Goal: Task Accomplishment & Management: Manage account settings

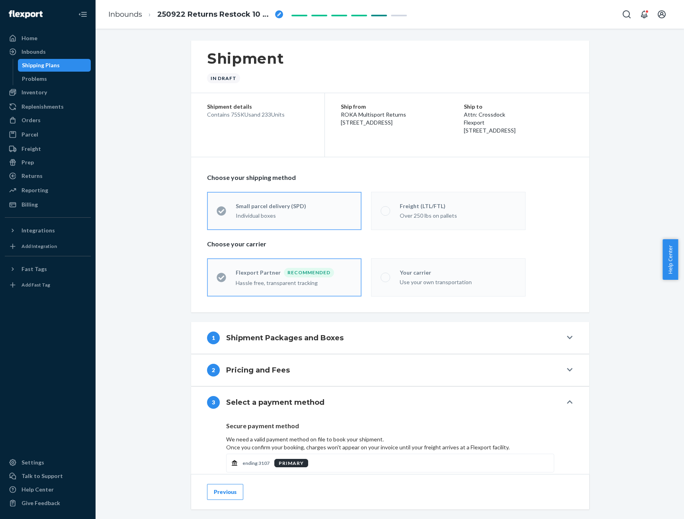
scroll to position [154, 0]
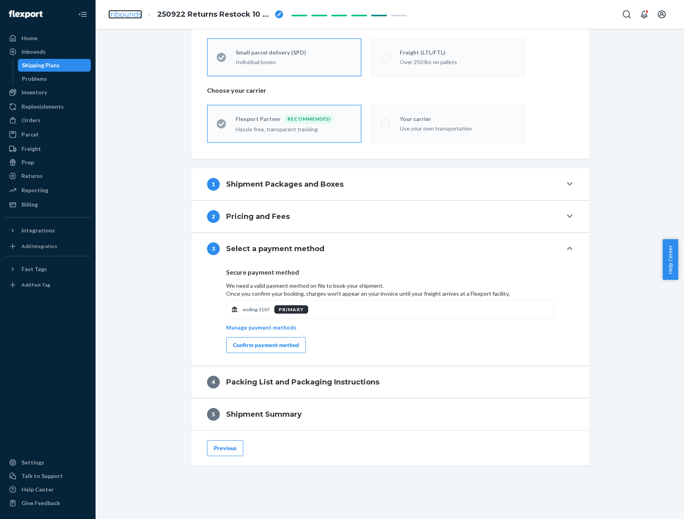
click at [130, 17] on link "Inbounds" at bounding box center [125, 14] width 34 height 9
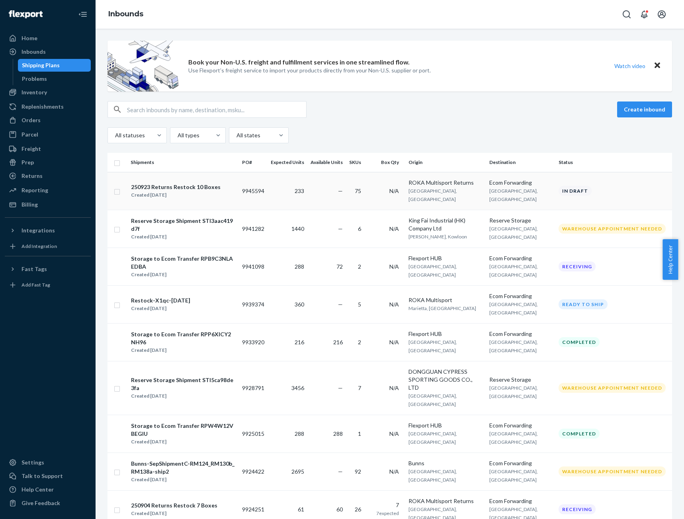
click at [195, 191] on div "250923 Returns Restock 10 Boxes" at bounding box center [176, 187] width 90 height 8
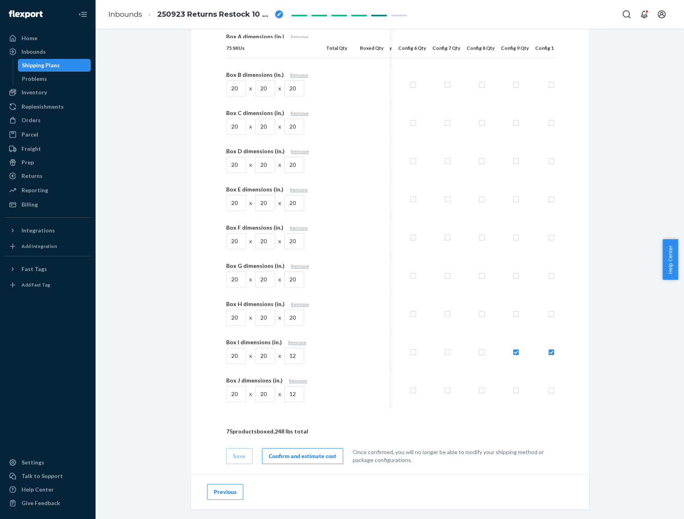
scroll to position [2759, 0]
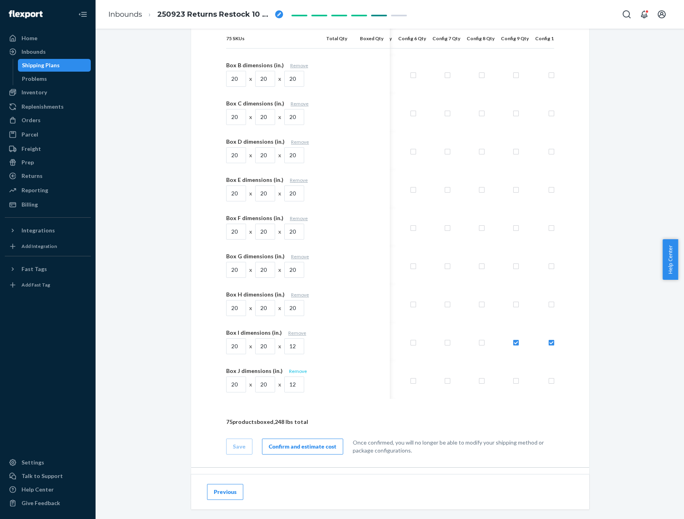
click at [292, 368] on link "Remove" at bounding box center [298, 371] width 18 height 6
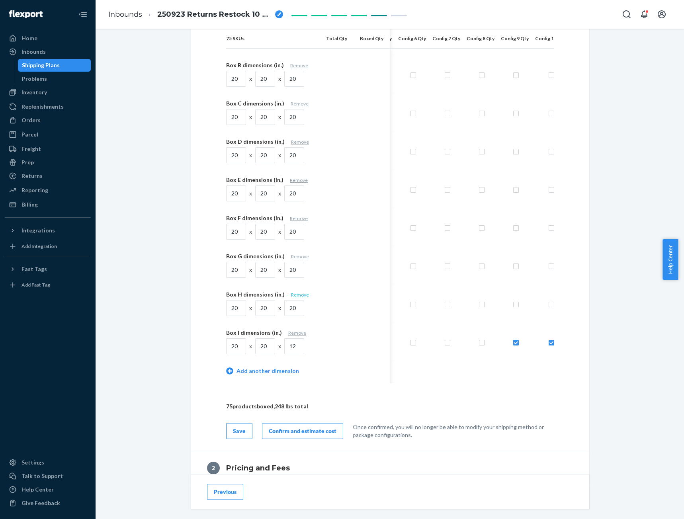
click at [291, 296] on link "Remove" at bounding box center [300, 295] width 18 height 6
type input "12"
checkbox input "true"
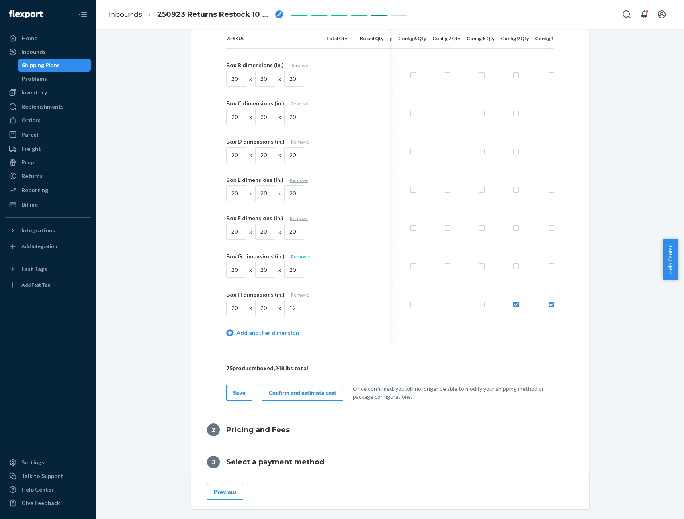
click at [291, 257] on link "Remove" at bounding box center [300, 256] width 18 height 6
type input "12"
checkbox input "true"
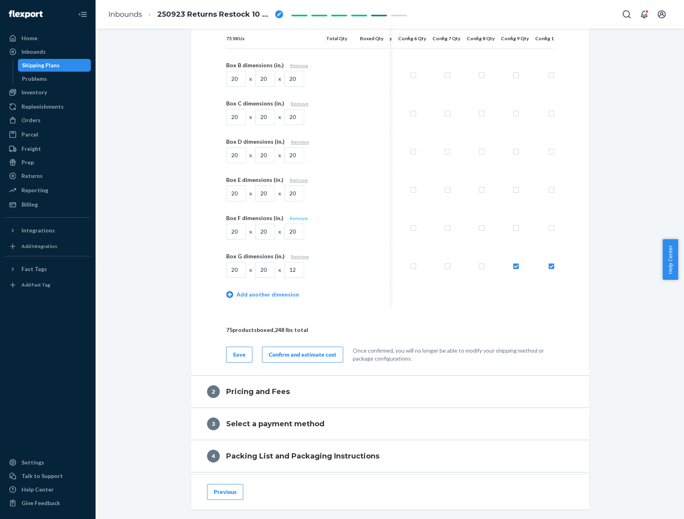
click at [290, 219] on link "Remove" at bounding box center [299, 218] width 18 height 6
type input "12"
checkbox input "true"
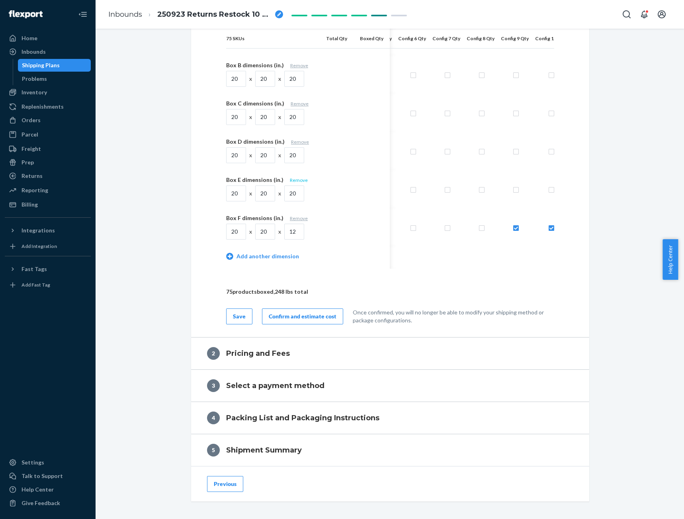
click at [290, 180] on link "Remove" at bounding box center [299, 180] width 18 height 6
type input "12"
checkbox input "true"
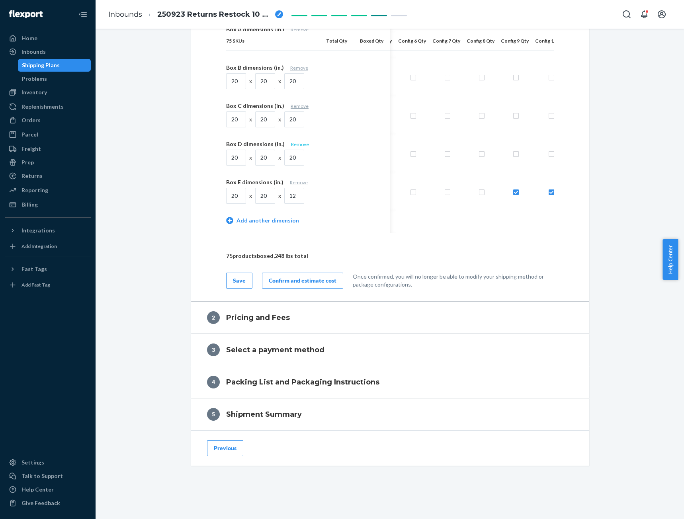
click at [291, 144] on link "Remove" at bounding box center [300, 144] width 18 height 6
type input "12"
checkbox input "true"
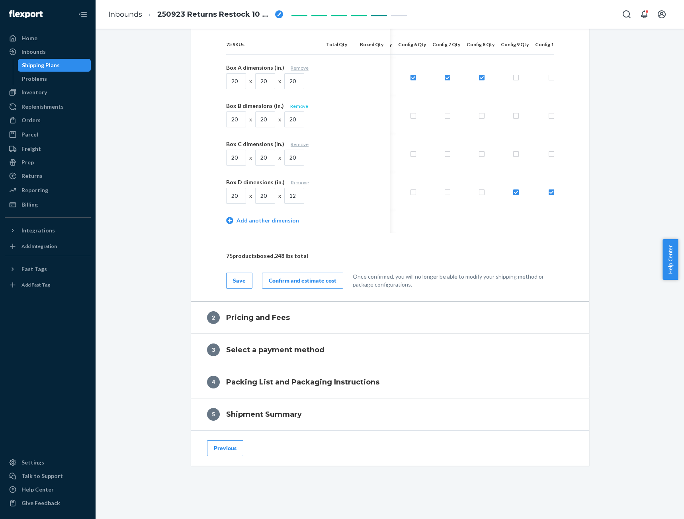
click at [291, 103] on link "Remove" at bounding box center [299, 106] width 18 height 6
type input "12"
checkbox input "true"
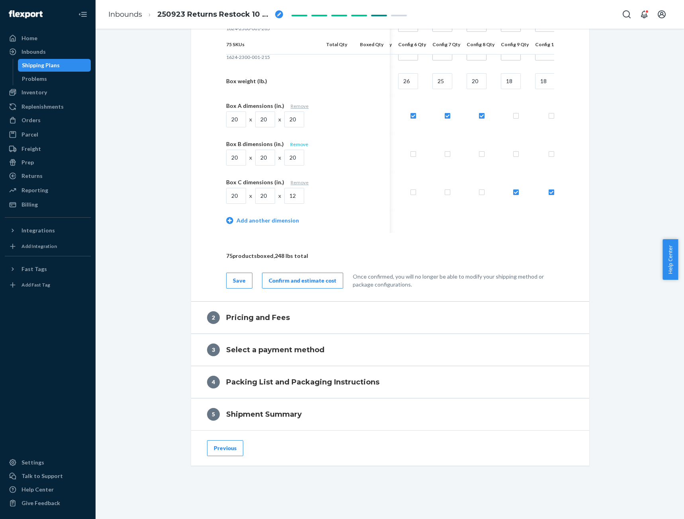
click at [290, 141] on link "Remove" at bounding box center [299, 144] width 18 height 6
type input "12"
checkbox input "true"
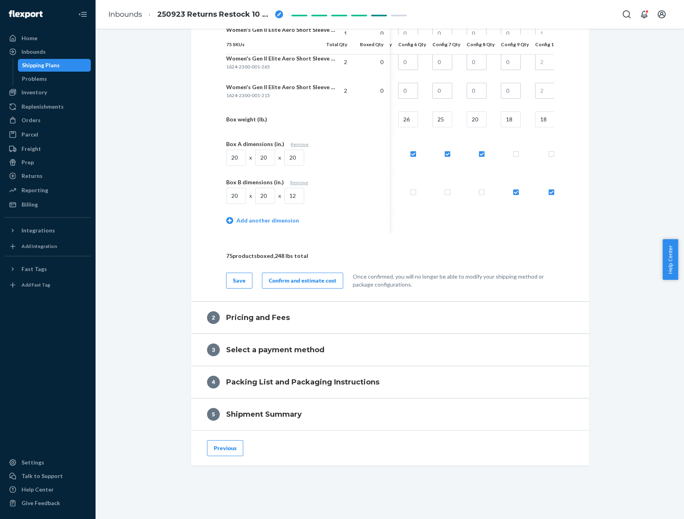
click at [292, 279] on div "Confirm and estimate cost" at bounding box center [303, 281] width 68 height 8
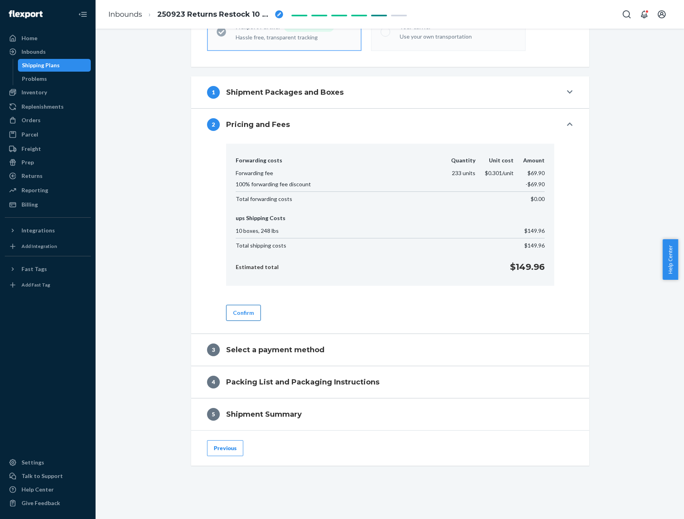
click at [241, 308] on button "Confirm" at bounding box center [243, 313] width 35 height 16
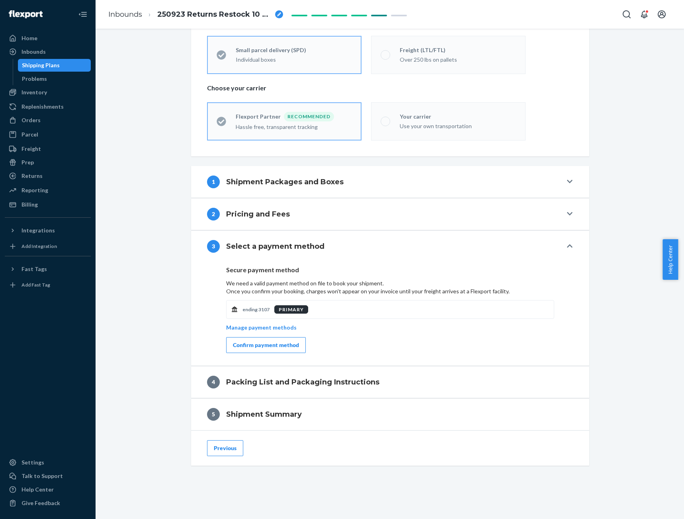
scroll to position [156, 0]
click at [264, 345] on div "Confirm payment method" at bounding box center [266, 345] width 66 height 8
click at [258, 342] on div "Confirm payment method" at bounding box center [266, 345] width 66 height 8
